Goal: Task Accomplishment & Management: Complete application form

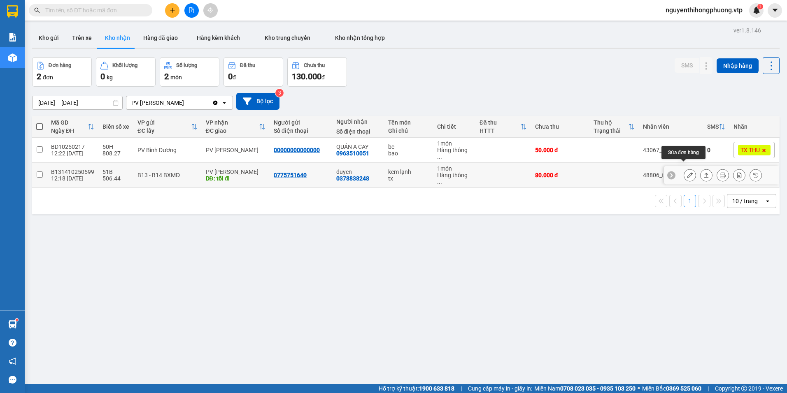
click at [687, 172] on icon at bounding box center [690, 175] width 6 height 6
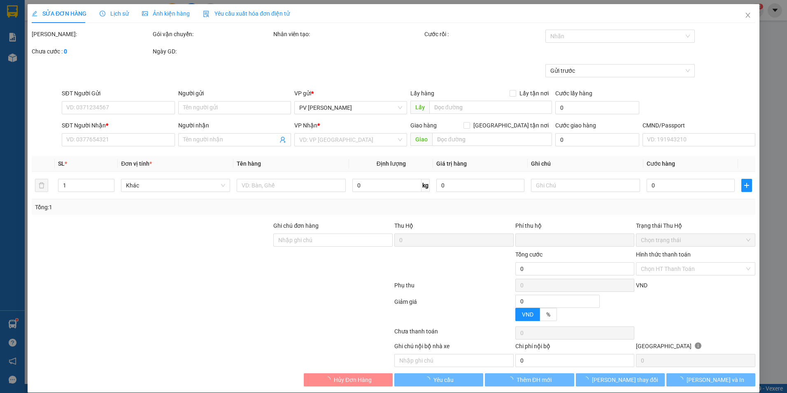
type input "4.000"
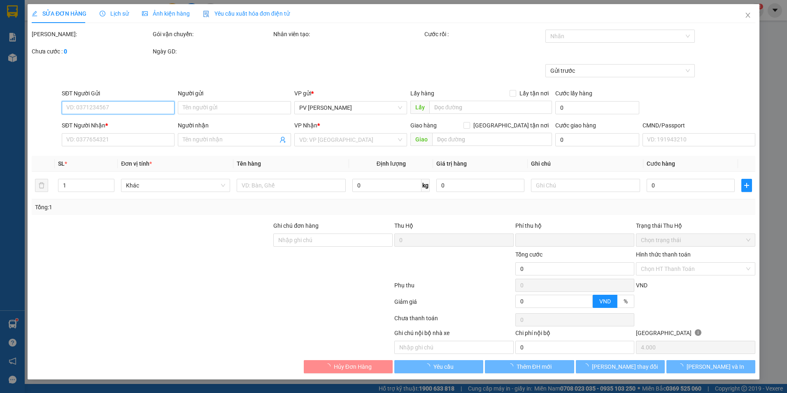
type input "0775751640"
type input "0378838248"
type input "duyen"
type input "tối đi"
type input "0"
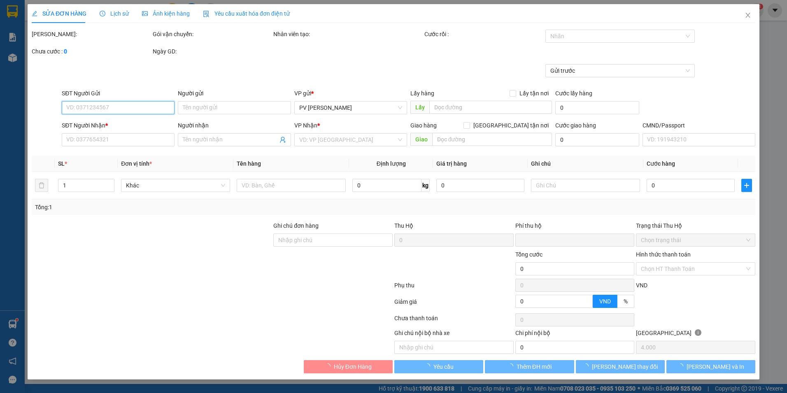
type input "80.000"
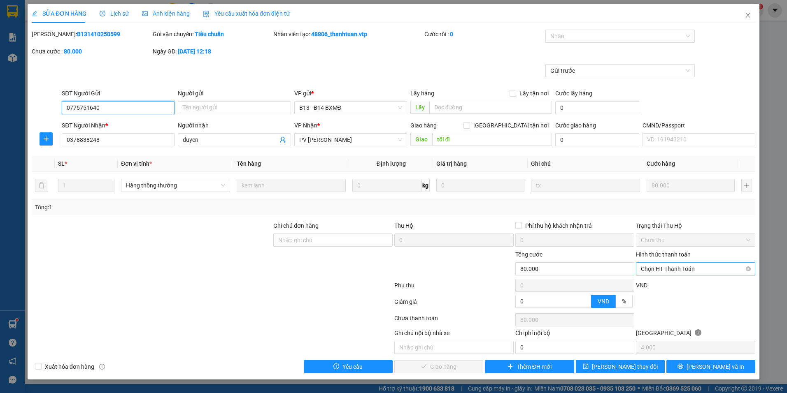
click at [685, 267] on span "Chọn HT Thanh Toán" at bounding box center [695, 269] width 109 height 12
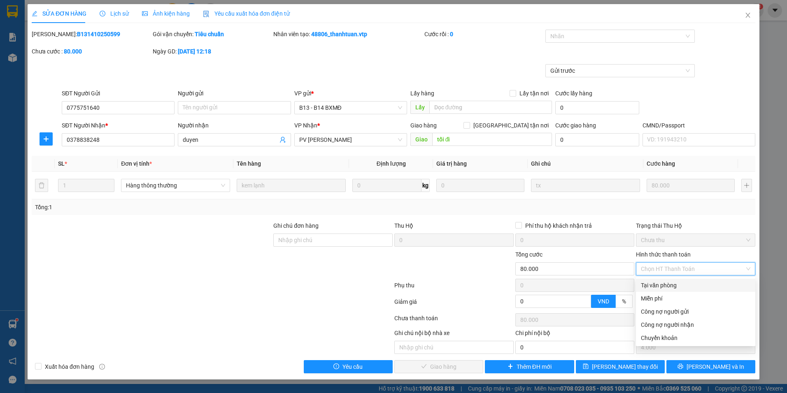
click at [650, 288] on div "Tại văn phòng" at bounding box center [695, 285] width 109 height 9
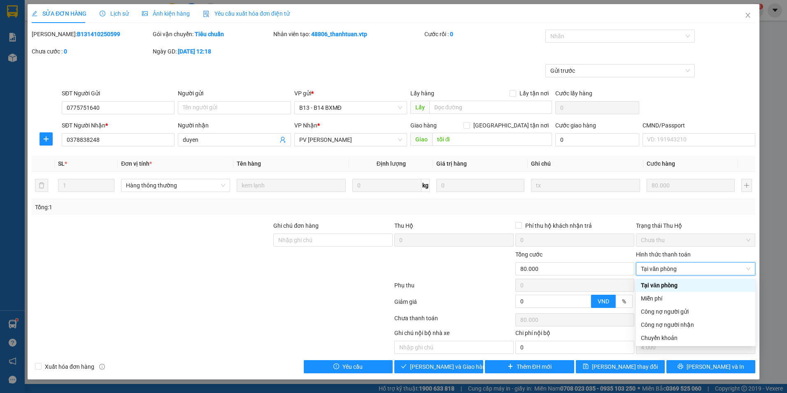
type input "0"
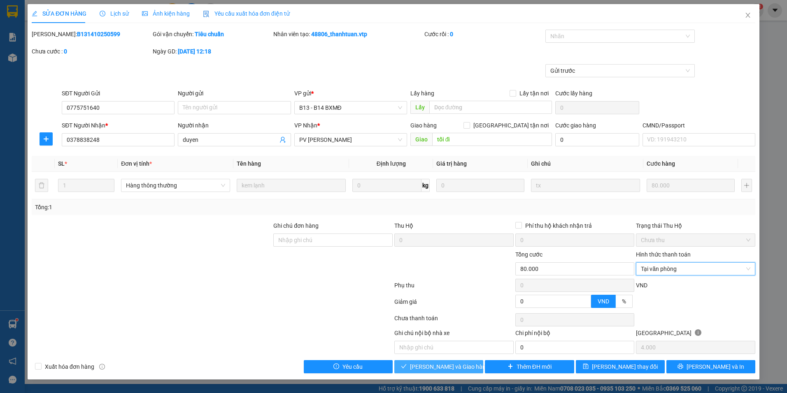
click at [424, 368] on span "[PERSON_NAME] và Giao hàng" at bounding box center [449, 367] width 79 height 9
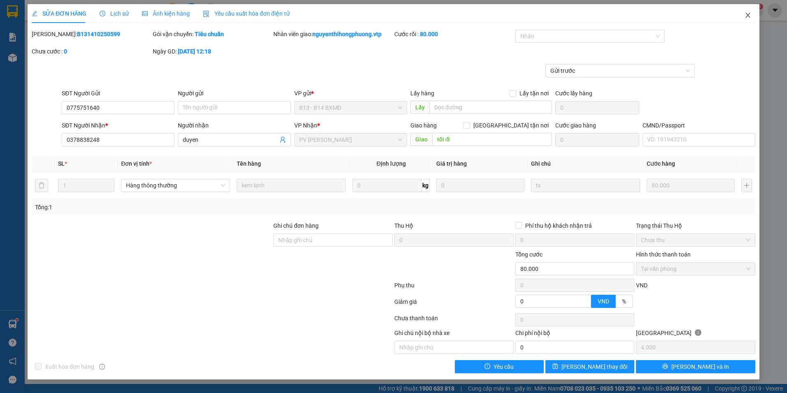
click at [748, 14] on icon "close" at bounding box center [748, 15] width 7 height 7
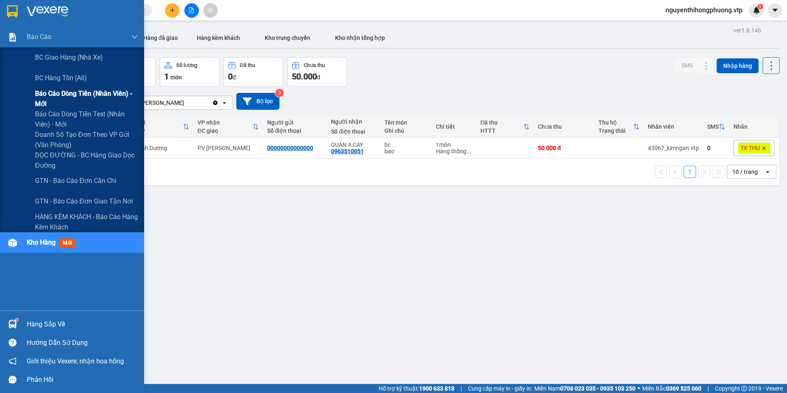
click at [56, 91] on span "Báo cáo dòng tiền (nhân viên) - mới" at bounding box center [86, 98] width 103 height 21
